Goal: Communication & Community: Share content

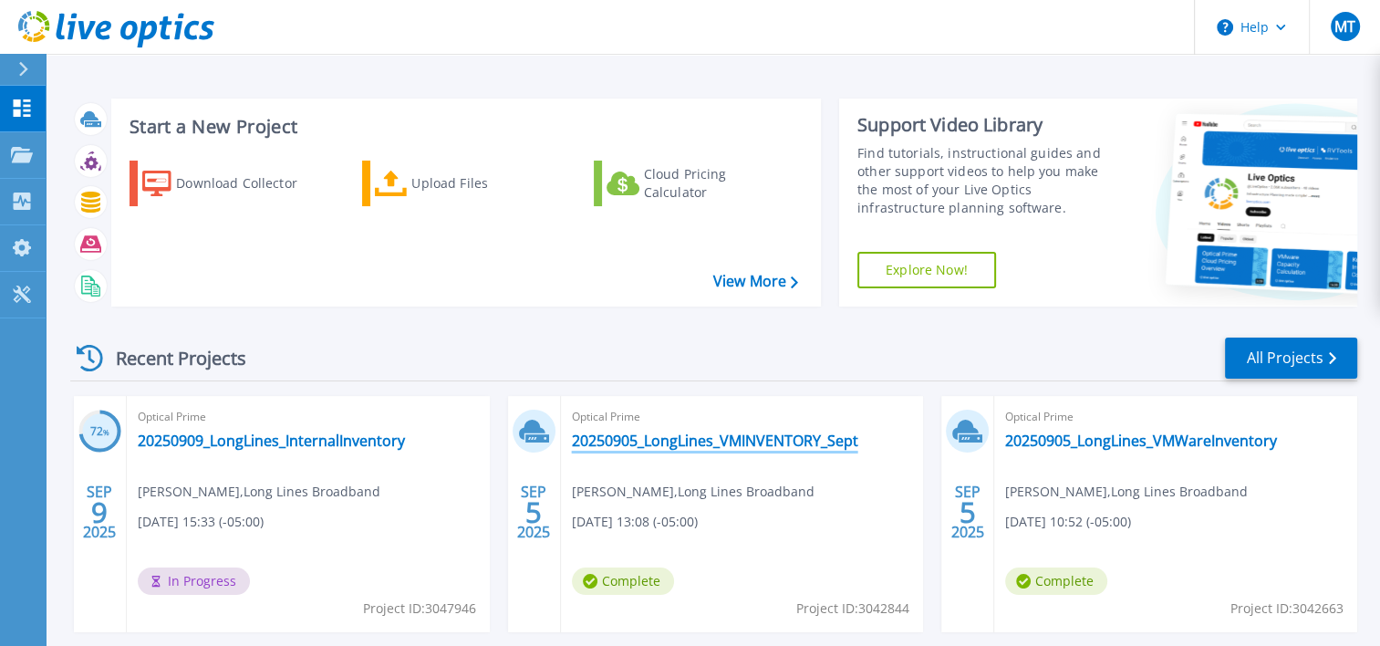
click at [751, 442] on link "20250905_LongLines_VMINVENTORY_Sept" at bounding box center [715, 440] width 286 height 18
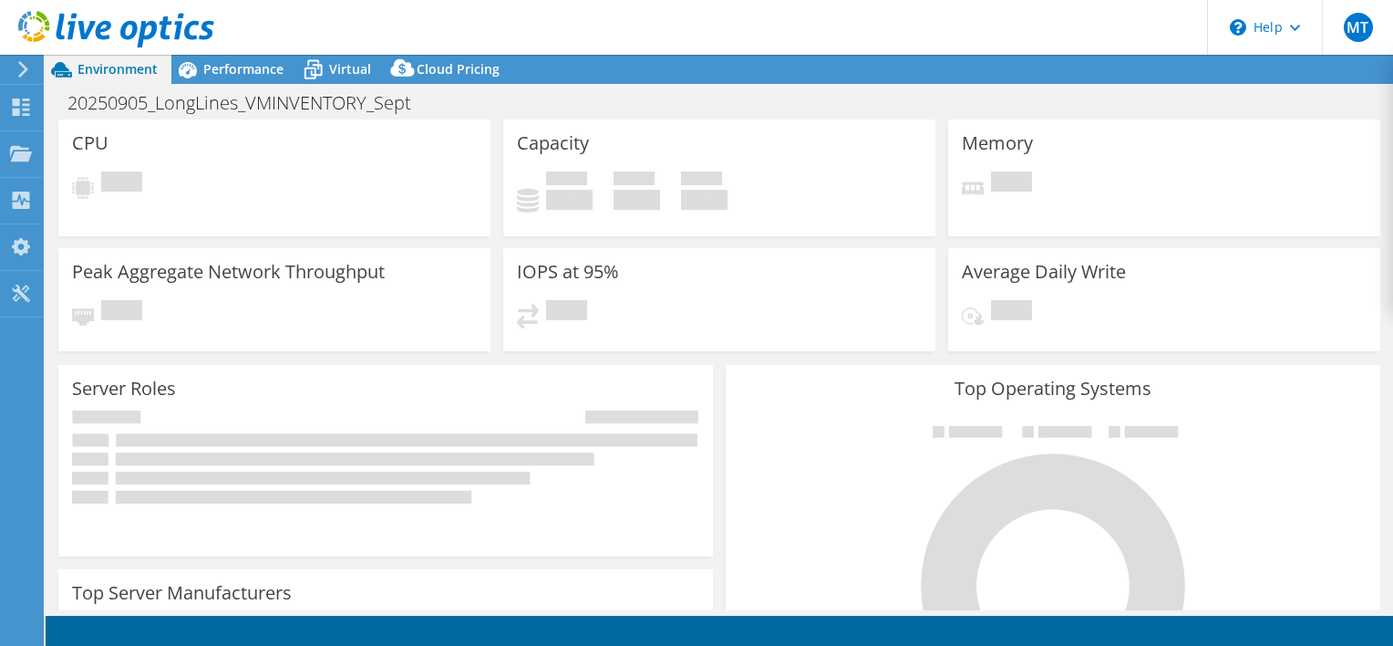
select select "USD"
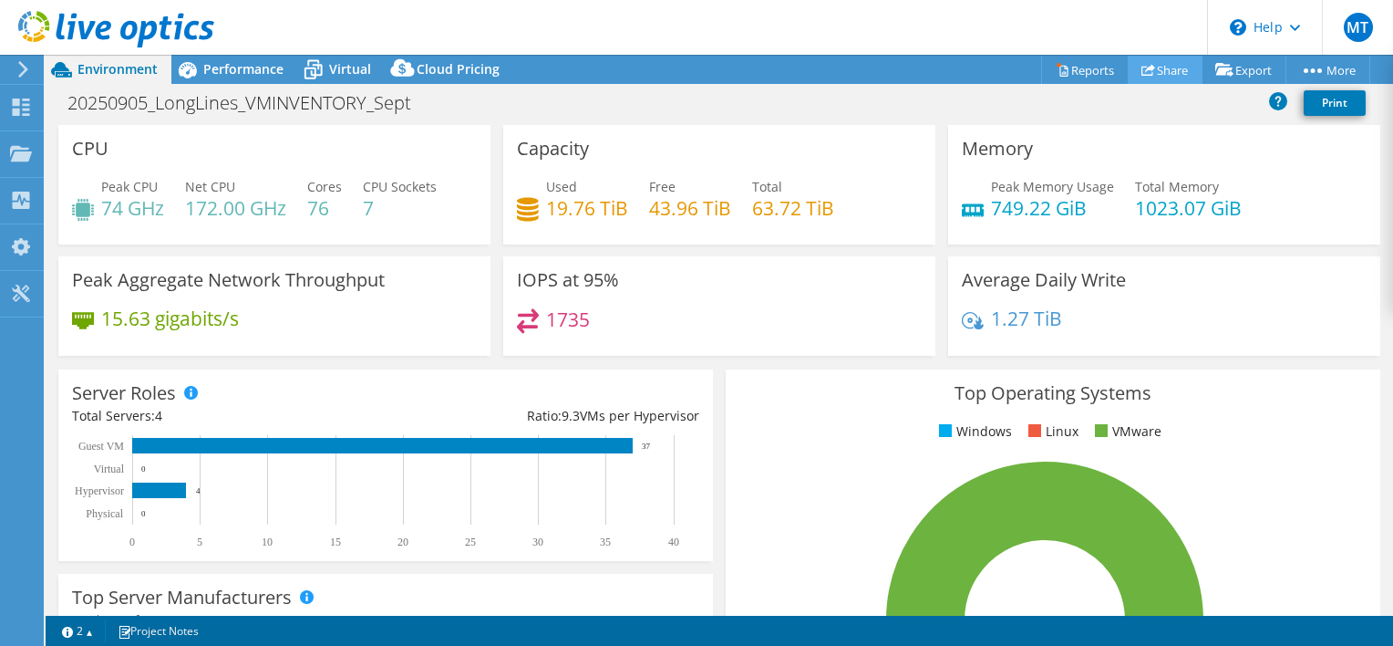
click at [1166, 69] on link "Share" at bounding box center [1165, 70] width 75 height 28
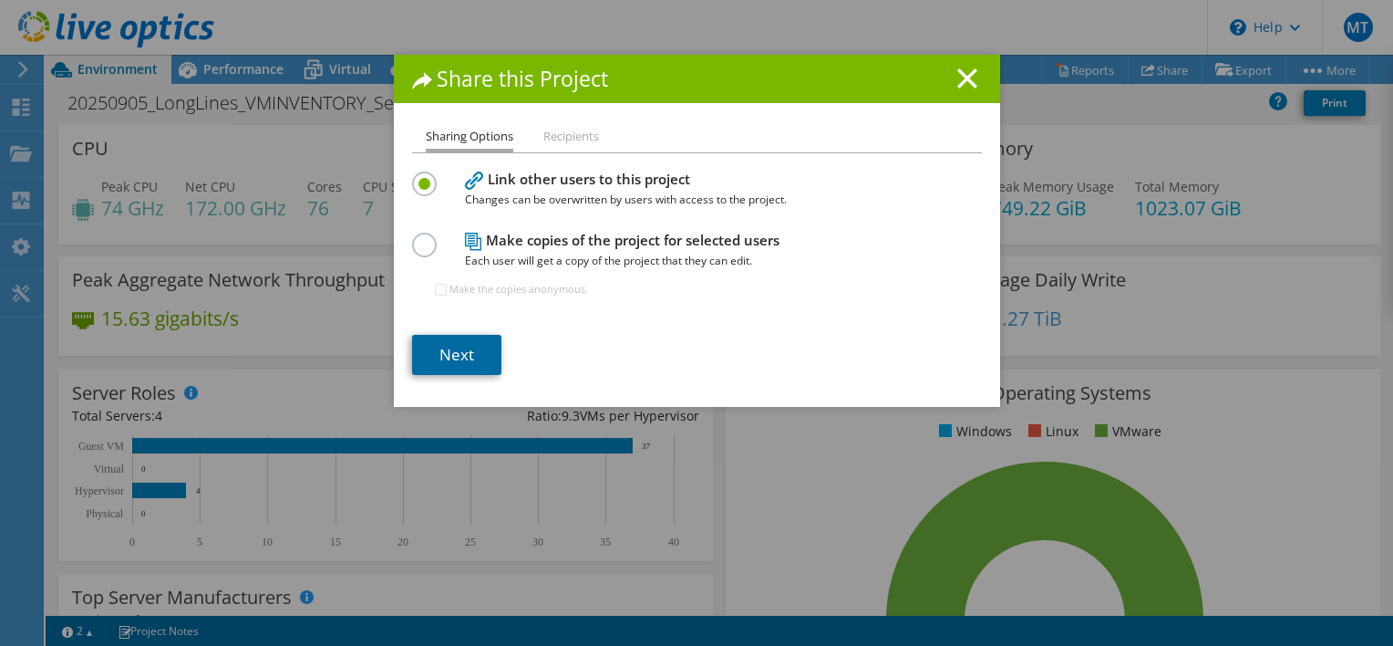
click at [473, 351] on link "Next" at bounding box center [456, 355] width 89 height 40
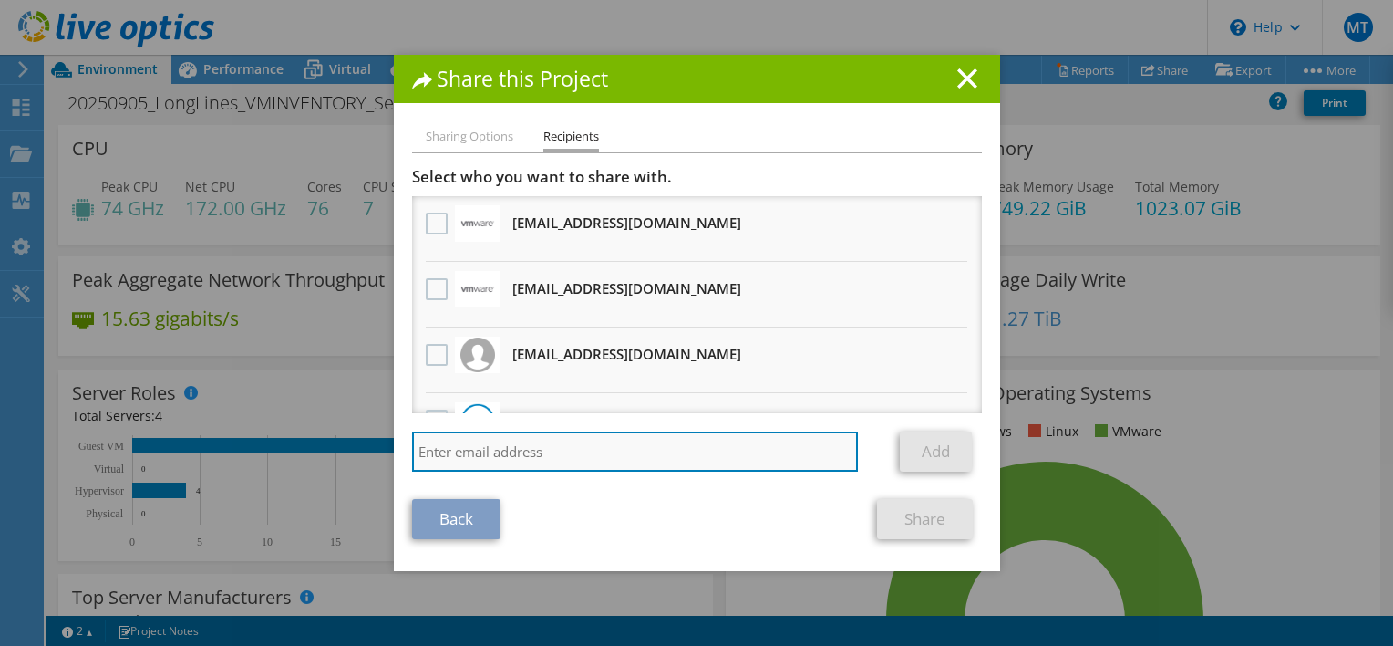
click at [565, 450] on input "search" at bounding box center [635, 451] width 447 height 40
paste input "mailto:[EMAIL_ADDRESS][DOMAIN_NAME]"
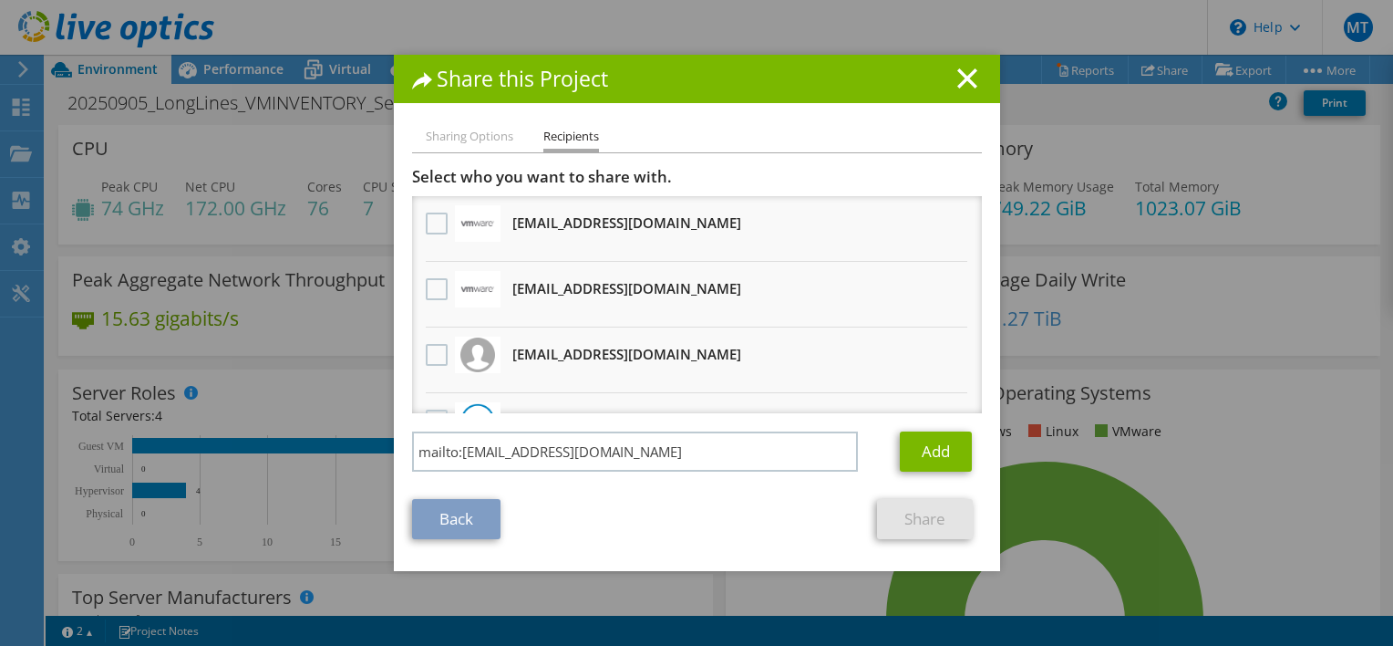
click at [432, 234] on div at bounding box center [436, 224] width 31 height 38
click at [430, 226] on label at bounding box center [439, 223] width 26 height 22
click at [0, 0] on input "checkbox" at bounding box center [0, 0] width 0 height 0
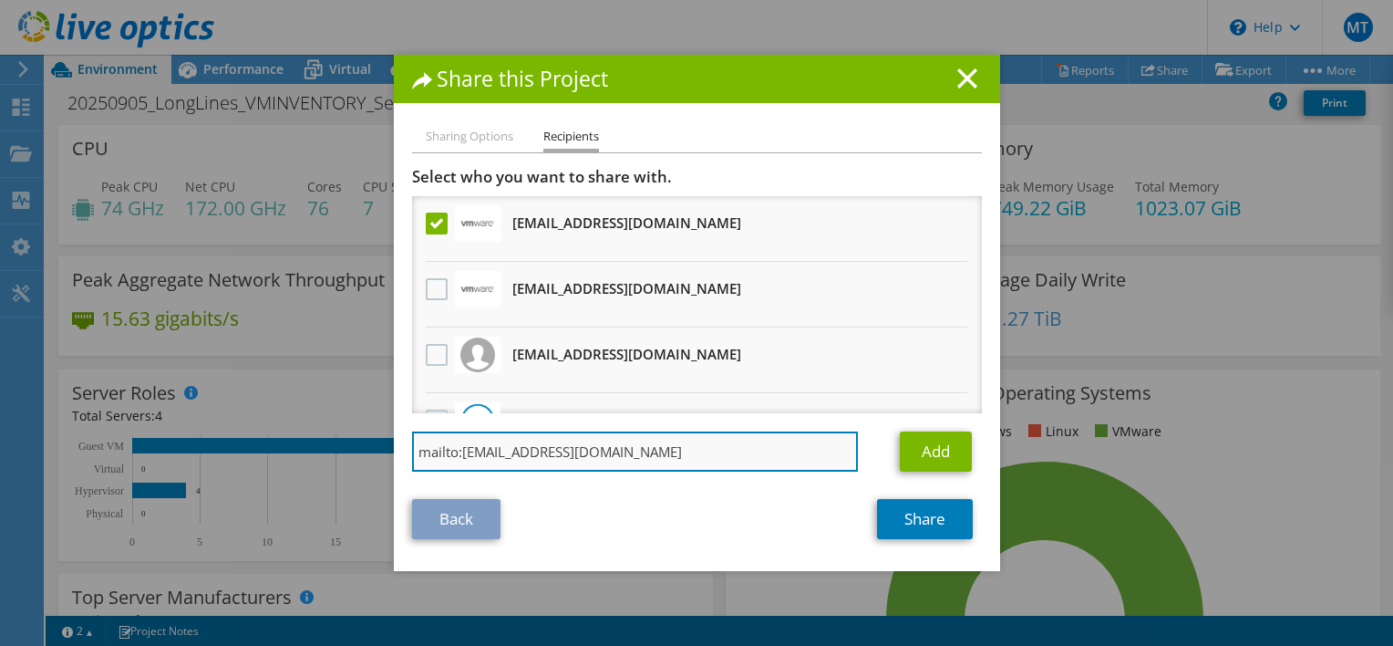
click at [643, 459] on input "mailto:[EMAIL_ADDRESS][DOMAIN_NAME]" at bounding box center [635, 451] width 447 height 40
type input "m"
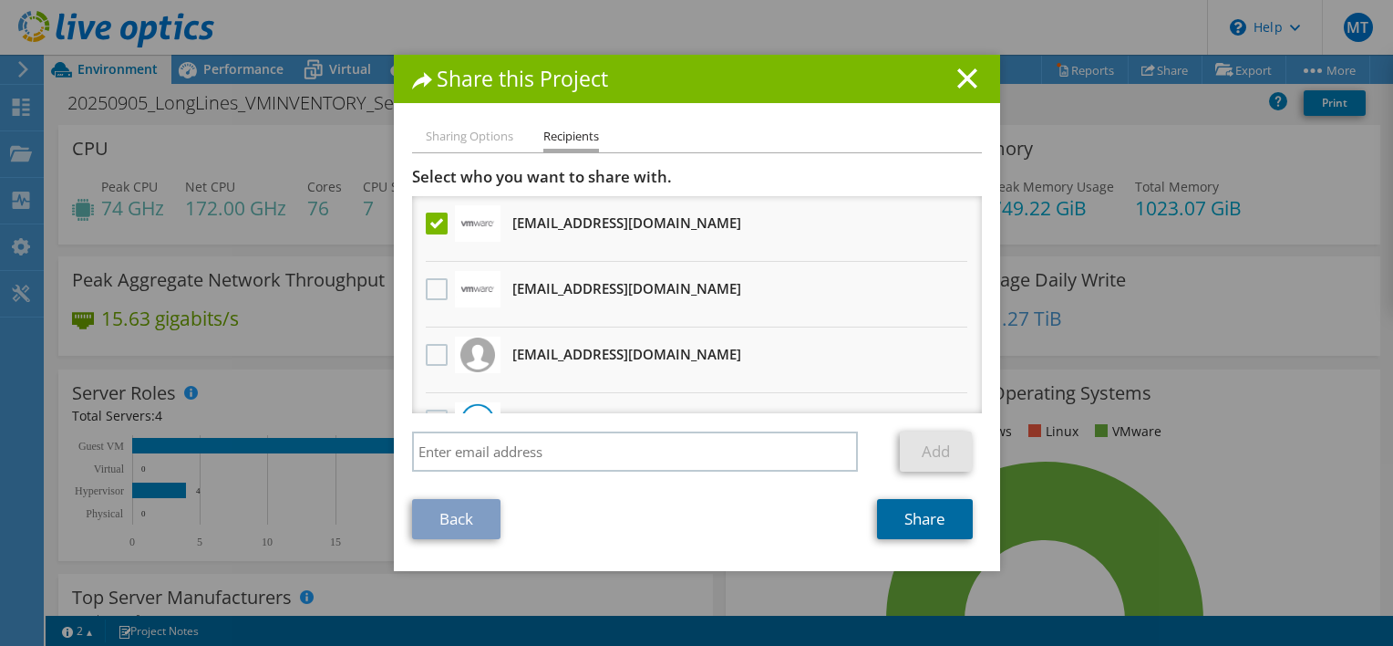
click at [903, 523] on link "Share" at bounding box center [925, 519] width 96 height 40
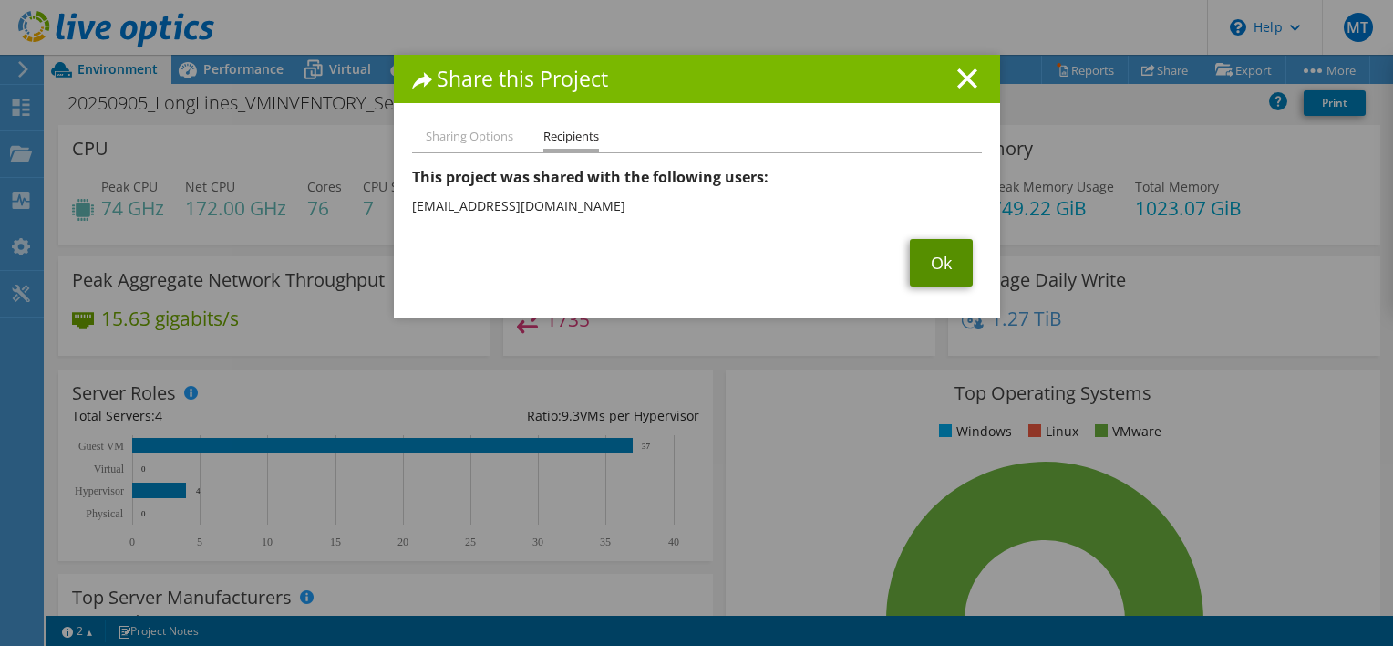
click at [924, 275] on link "Ok" at bounding box center [941, 262] width 63 height 47
